Goal: Information Seeking & Learning: Learn about a topic

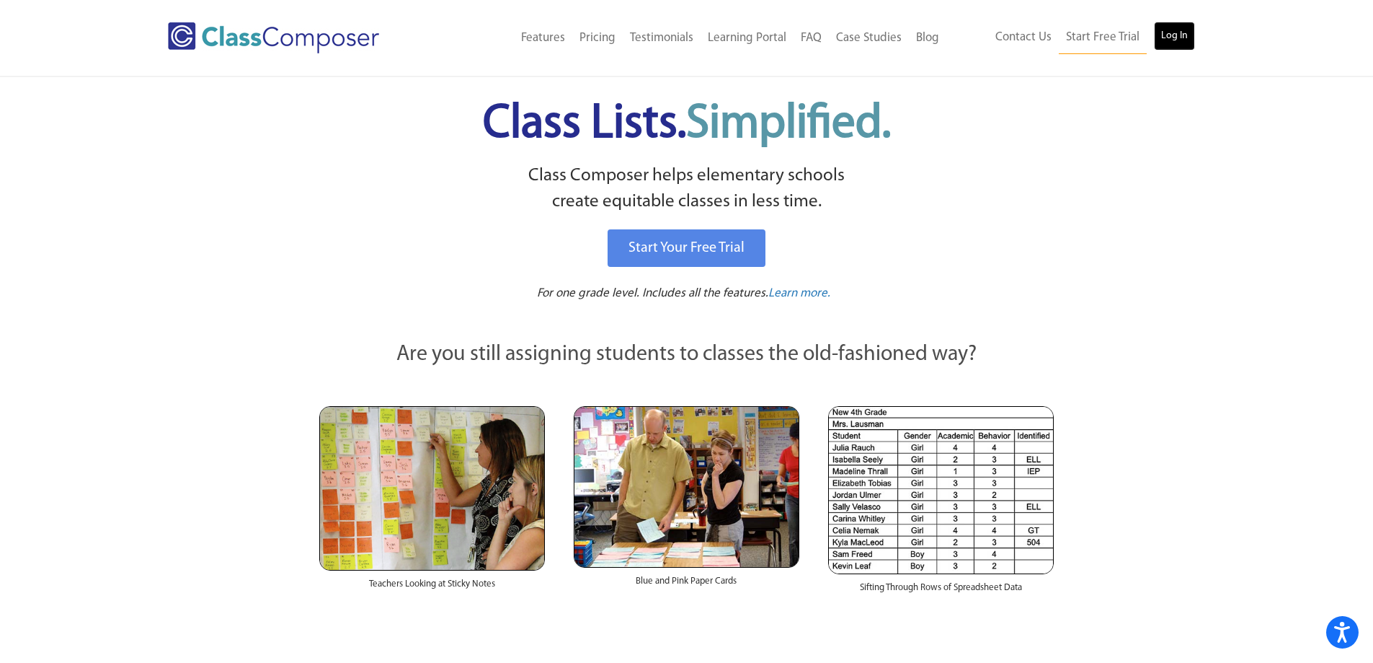
click at [1178, 34] on link "Log In" at bounding box center [1174, 36] width 41 height 29
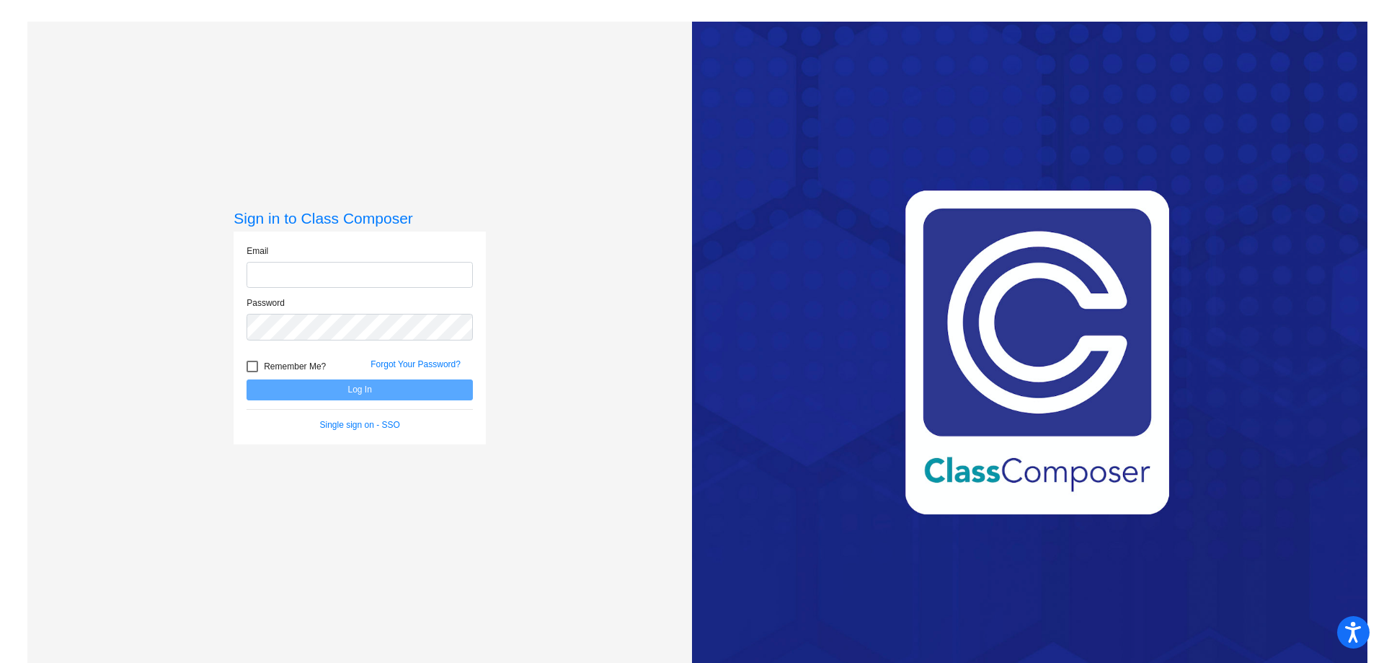
type input "[EMAIL_ADDRESS][DOMAIN_NAME]"
click at [611, 359] on div "Sign in to Class Composer Email [EMAIL_ADDRESS][DOMAIN_NAME] Password Remember …" at bounding box center [359, 353] width 665 height 663
click at [372, 391] on button "Log In" at bounding box center [360, 389] width 226 height 21
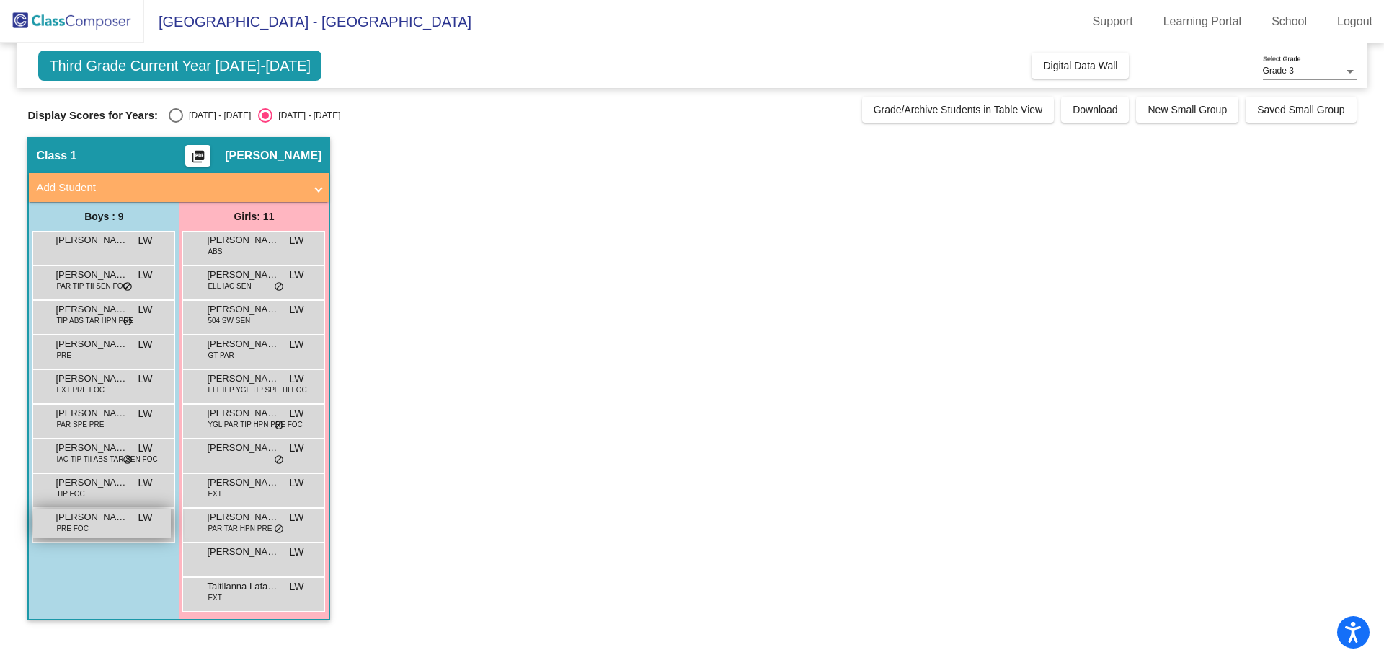
click at [120, 515] on span "Sawyer Mathieson" at bounding box center [92, 517] width 72 height 14
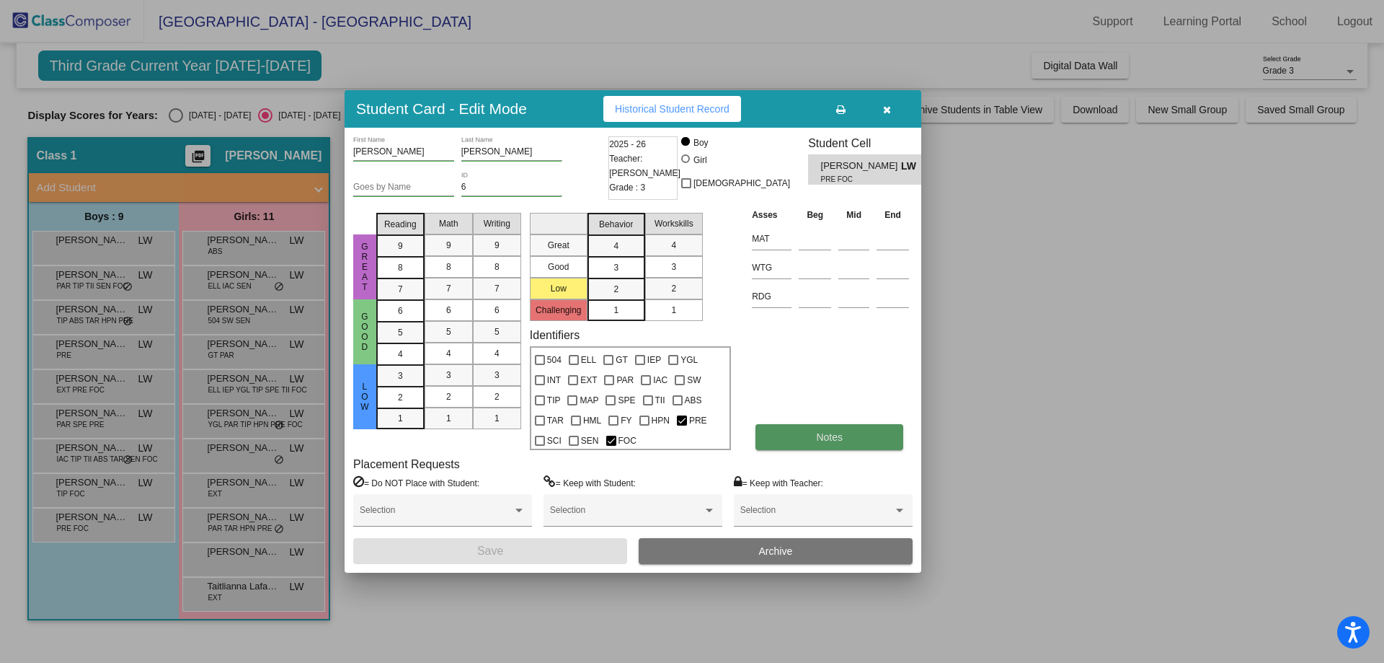
click at [816, 439] on span "Notes" at bounding box center [829, 437] width 27 height 12
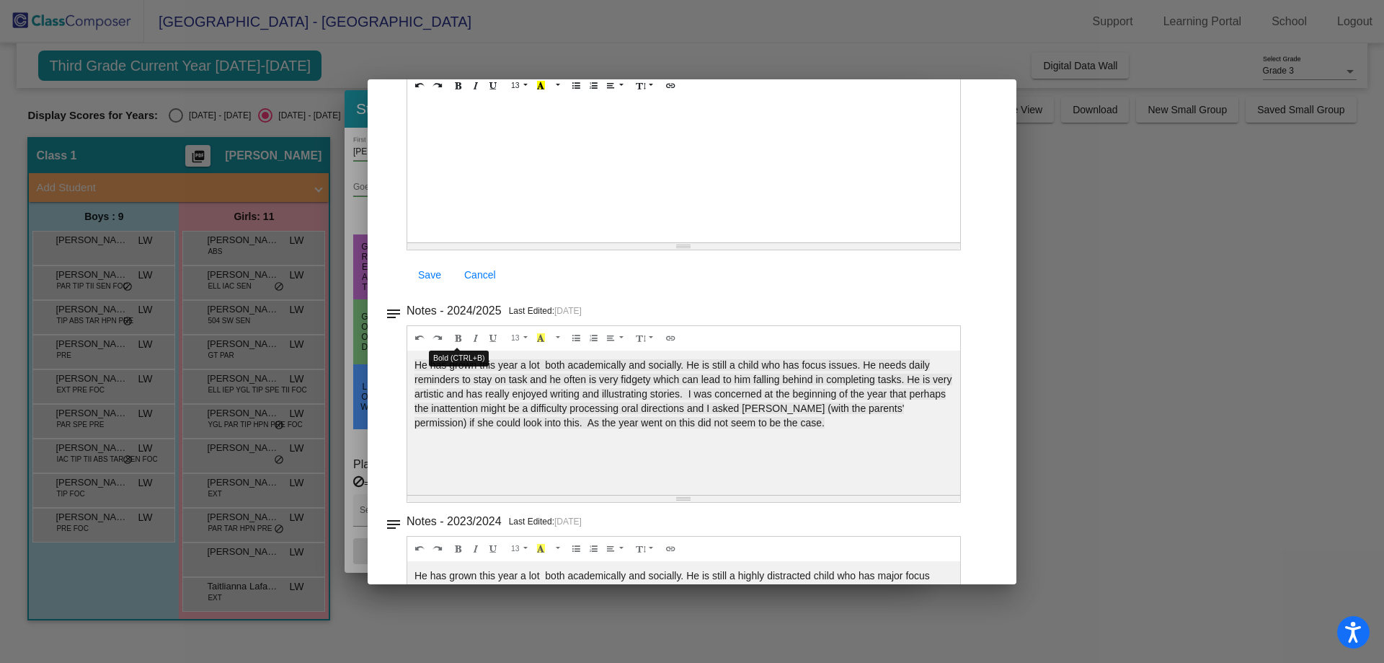
scroll to position [144, 0]
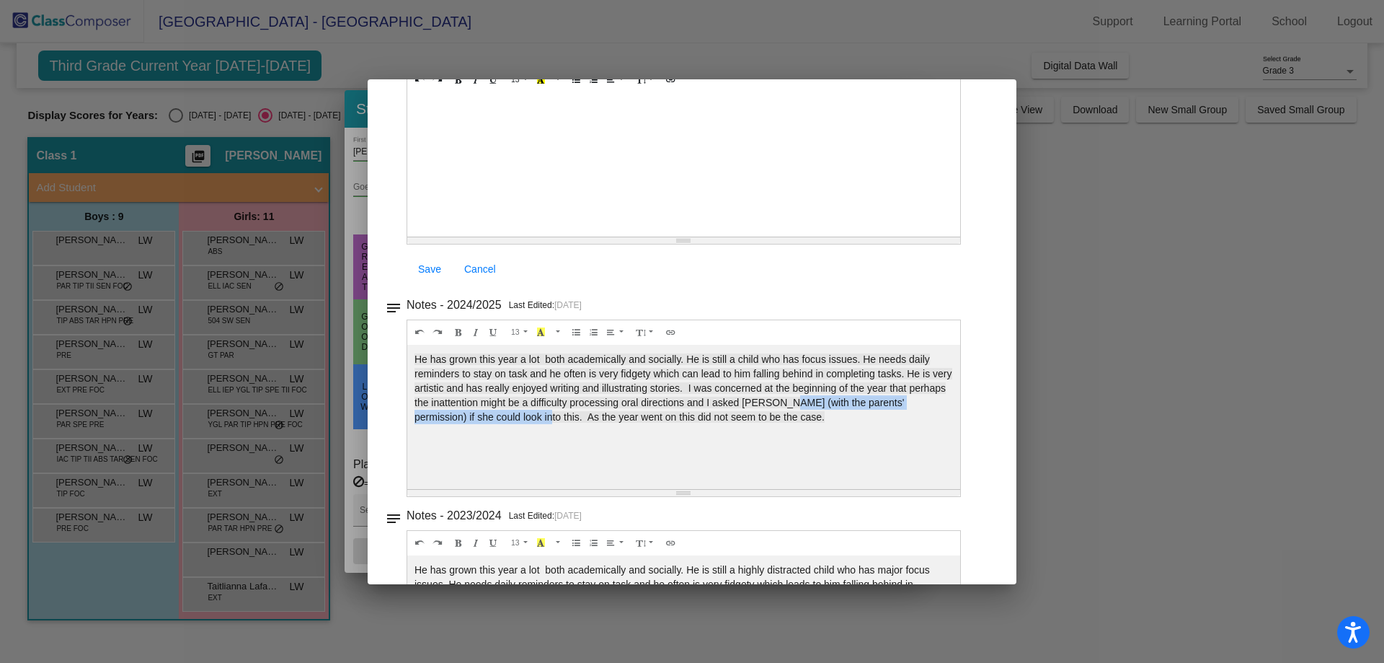
drag, startPoint x: 575, startPoint y: 412, endPoint x: 823, endPoint y: 405, distance: 248.8
click at [823, 405] on span "He has grown this year a lot both academically and socially. He is still a chil…" at bounding box center [684, 387] width 538 height 69
click at [799, 438] on div "He has grown this year a lot both academically and socially. He is still a chil…" at bounding box center [683, 417] width 553 height 144
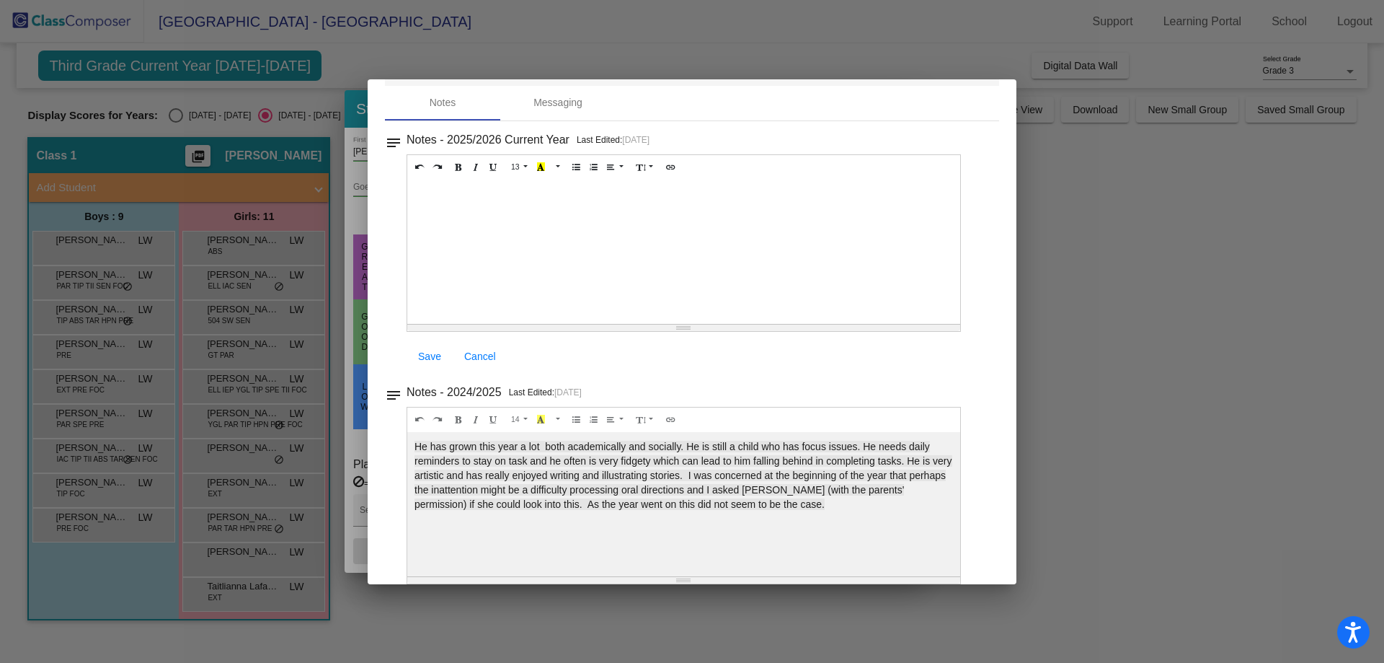
scroll to position [0, 0]
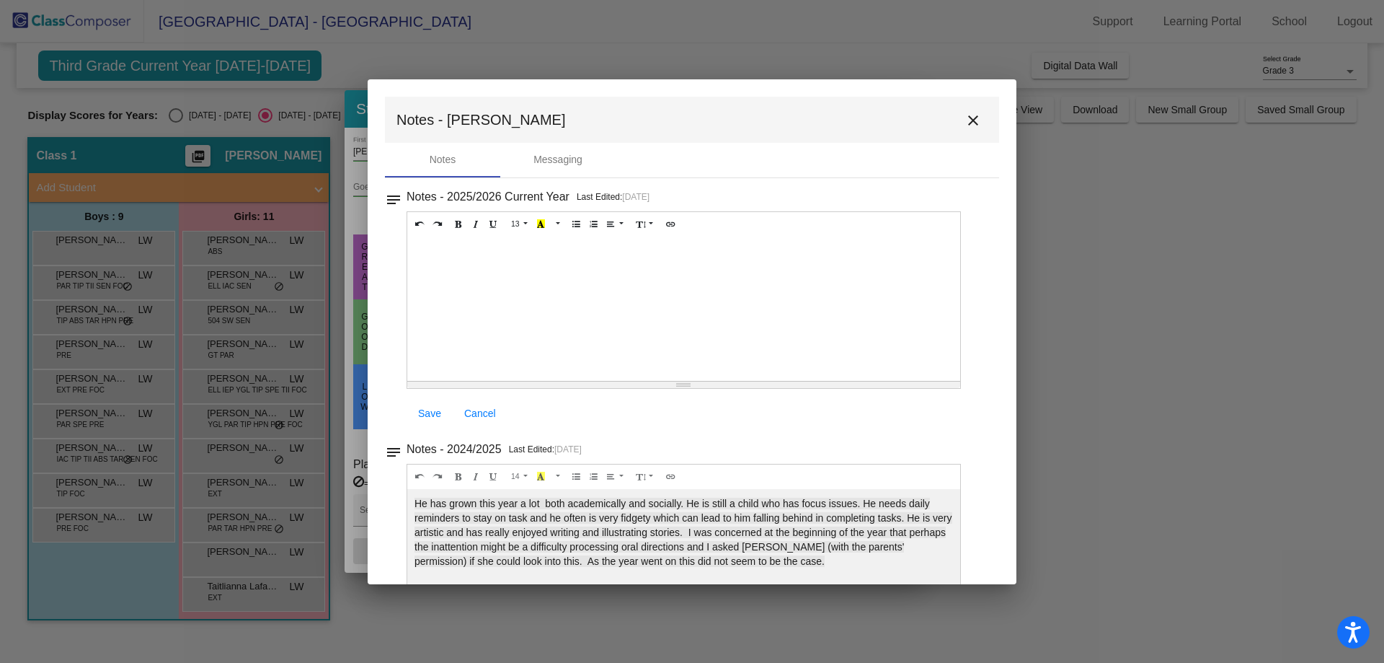
click at [965, 117] on mat-icon "close" at bounding box center [973, 120] width 17 height 17
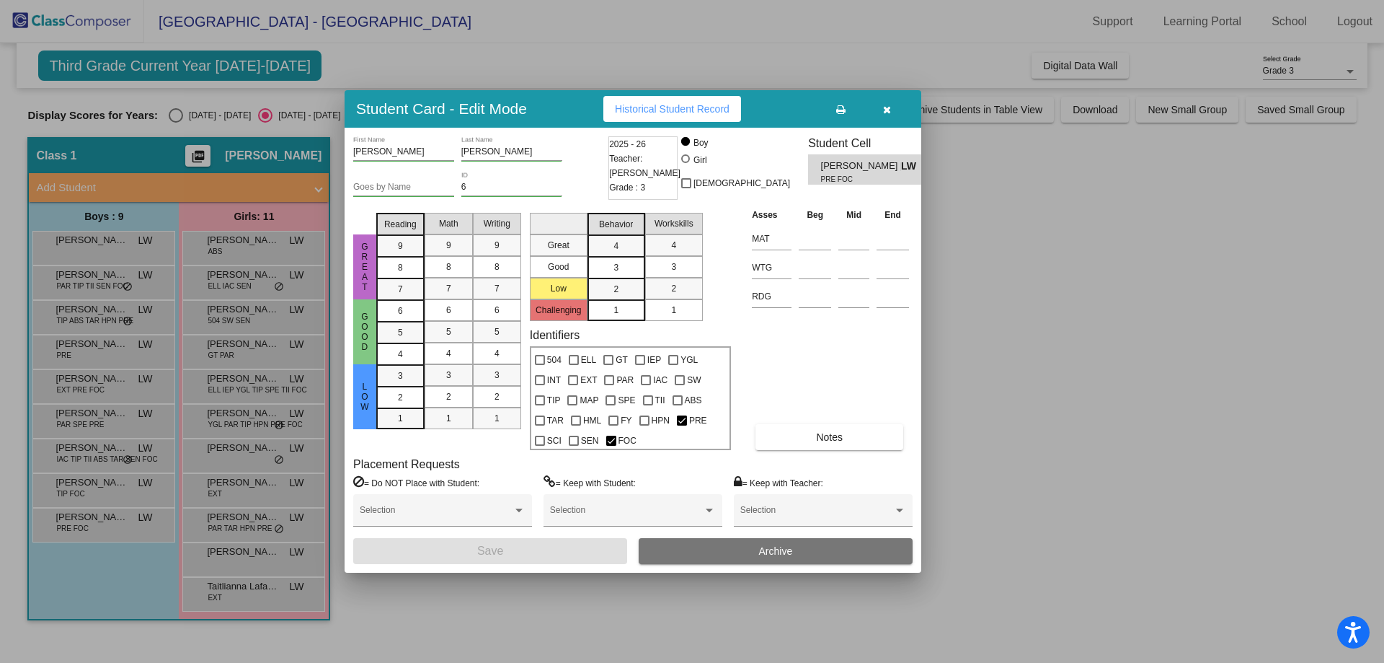
click at [998, 198] on div at bounding box center [692, 331] width 1384 height 663
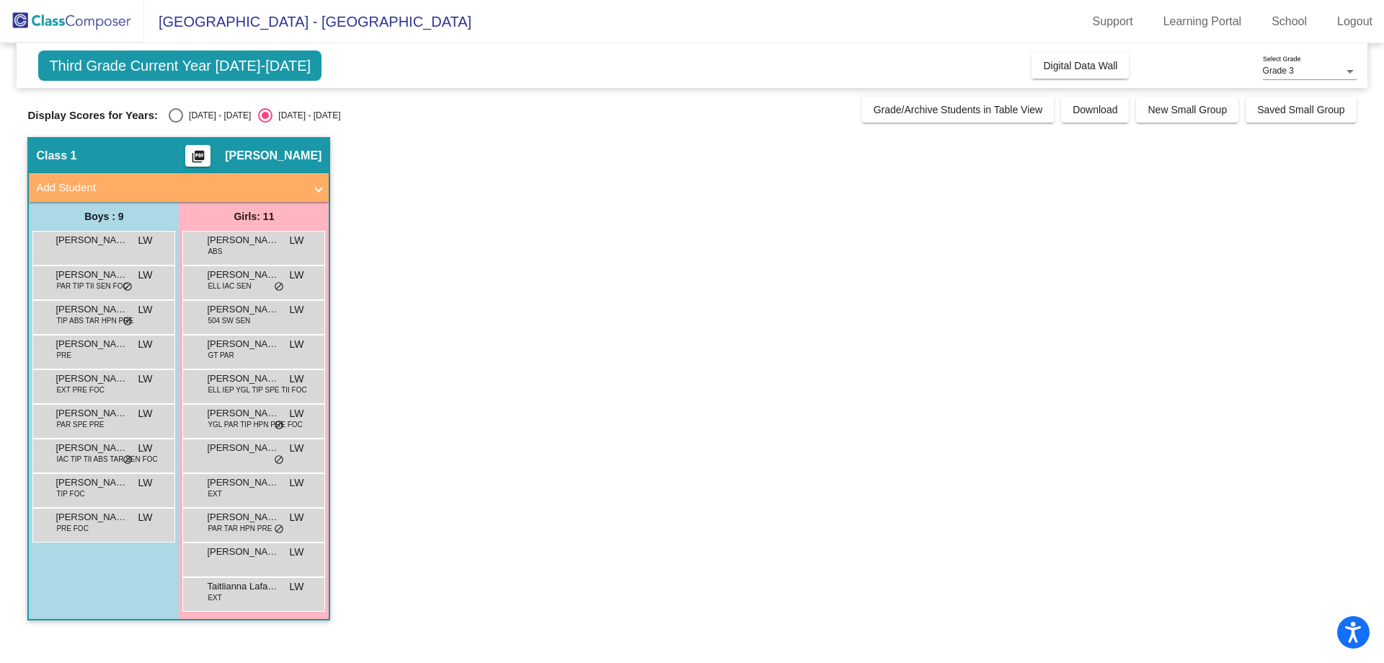
click at [586, 267] on app-classroom "Class 1 picture_as_pdf Lindsay Watkins Add Student First Name Last Name Student…" at bounding box center [691, 385] width 1329 height 497
